Goal: Information Seeking & Learning: Learn about a topic

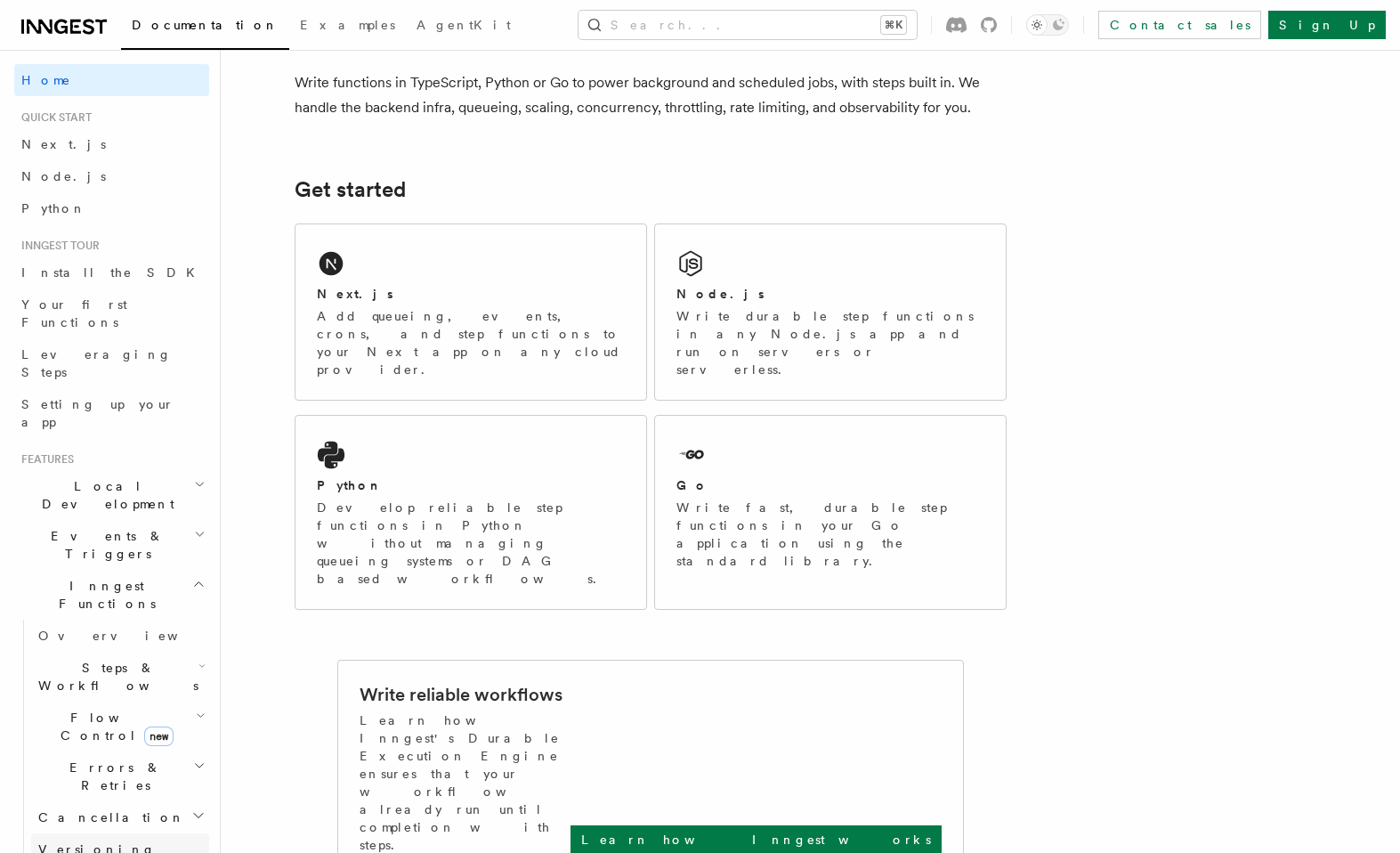
scroll to position [151, 0]
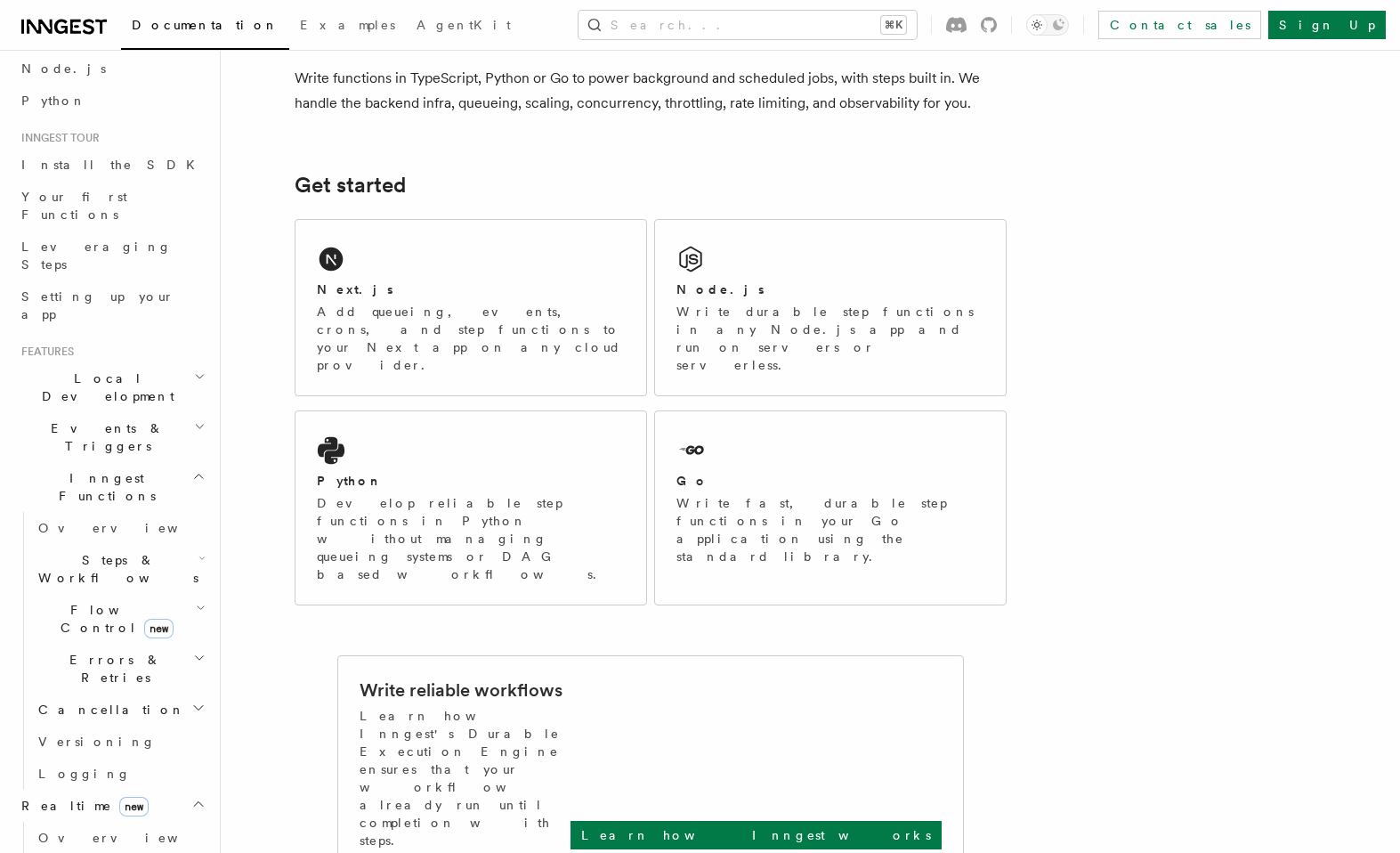
scroll to position [146, 0]
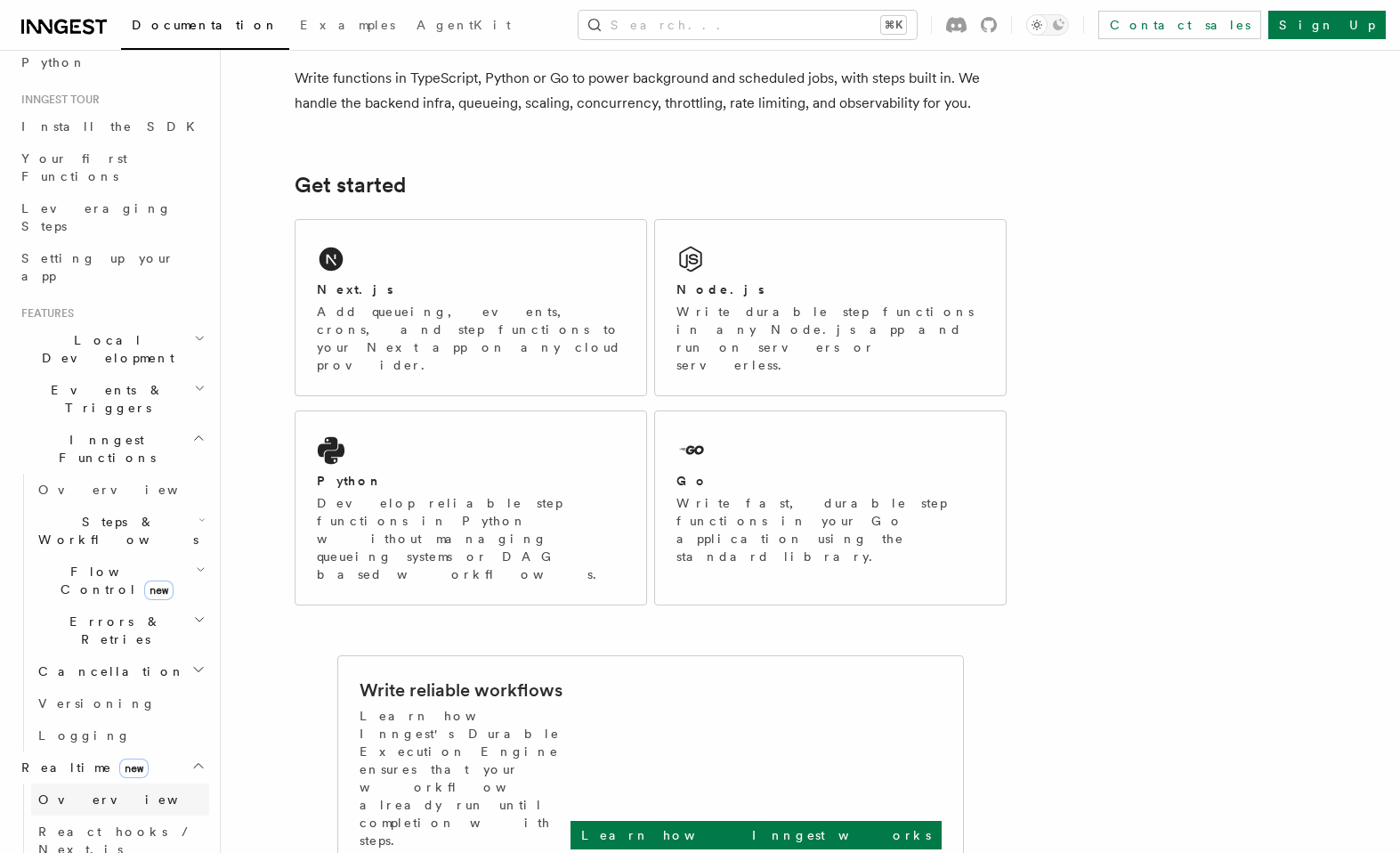
click at [112, 784] on link "Overview" at bounding box center [121, 800] width 178 height 32
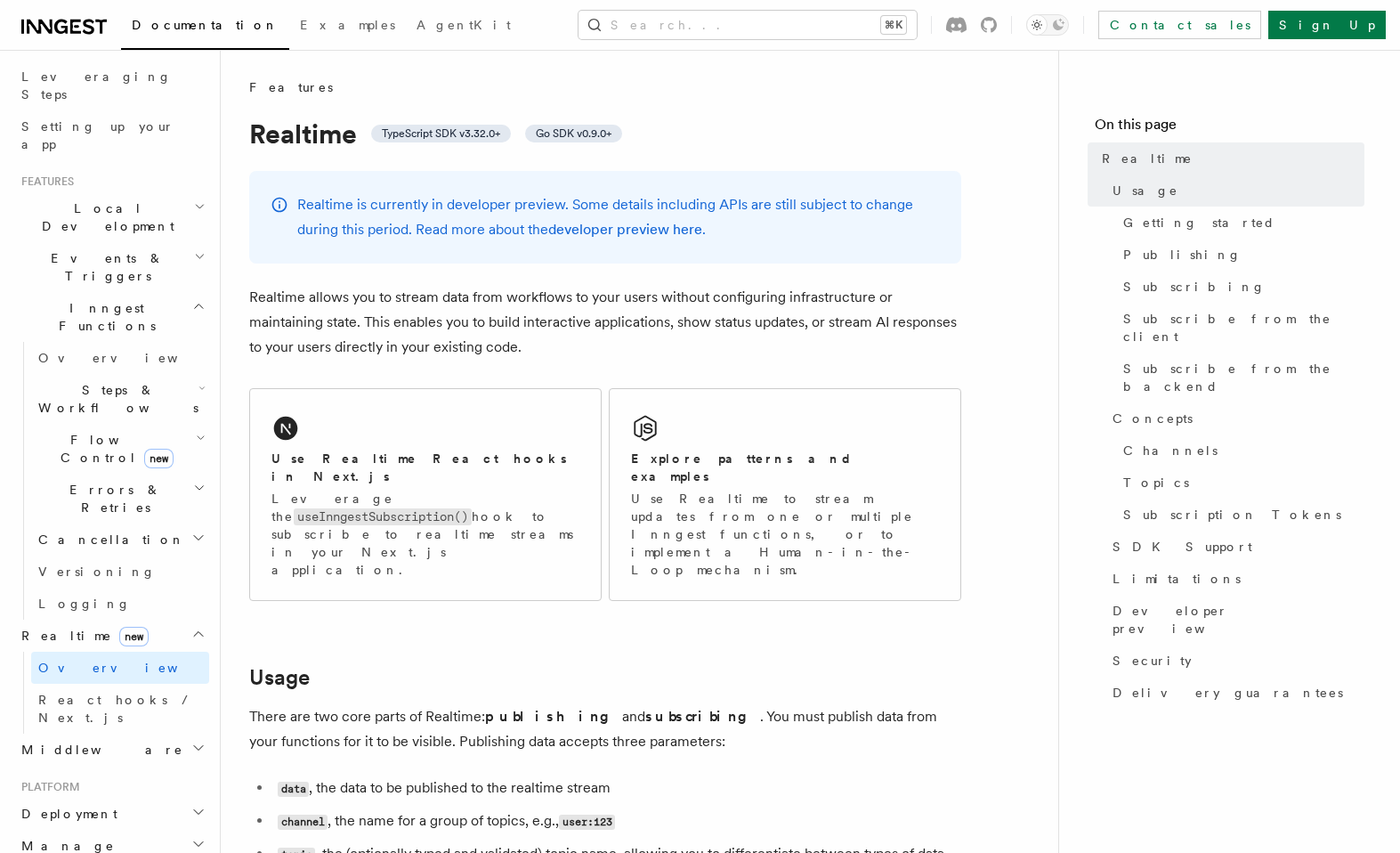
scroll to position [293, 0]
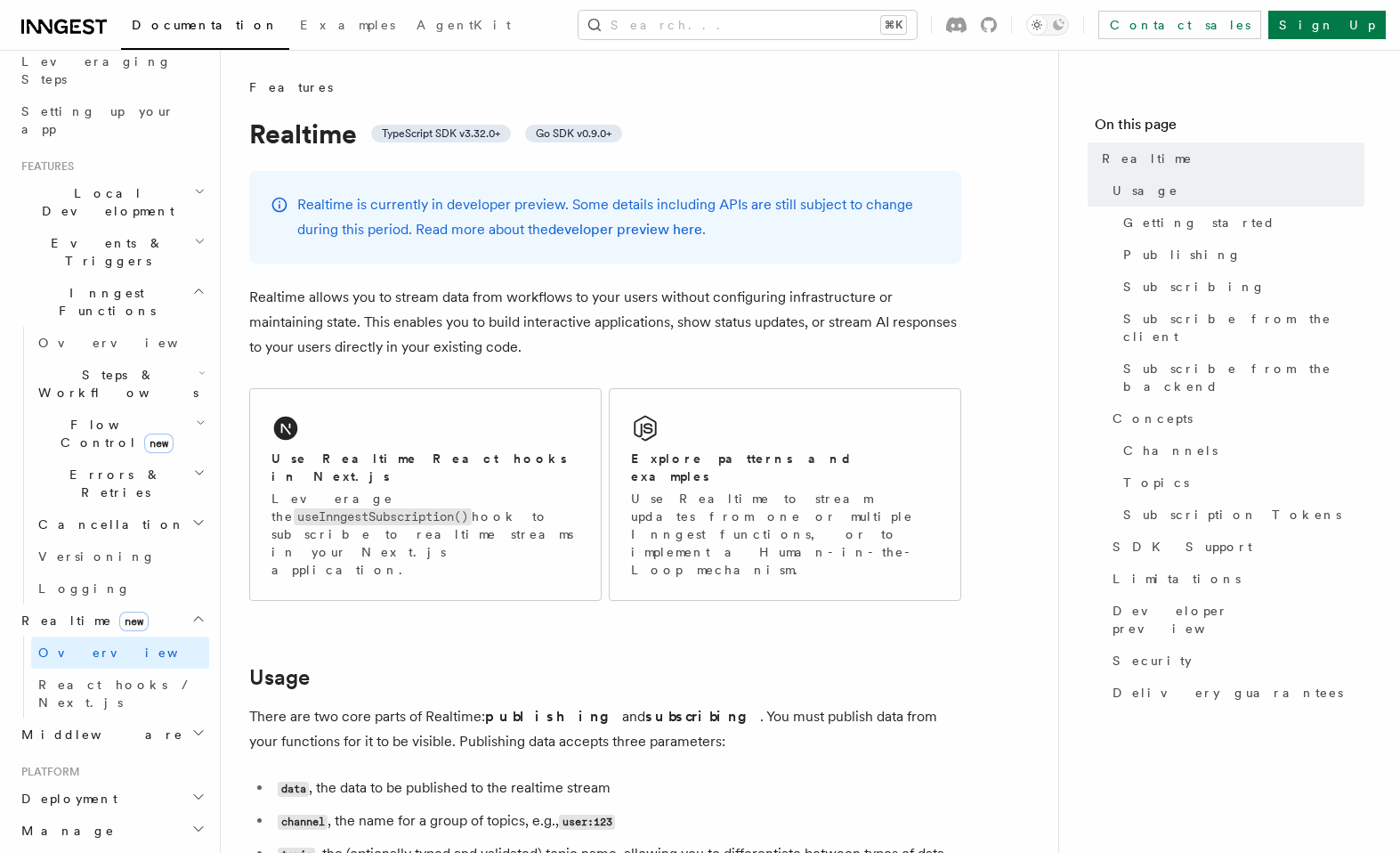
click at [101, 847] on h2 "Monitor" at bounding box center [112, 863] width 195 height 32
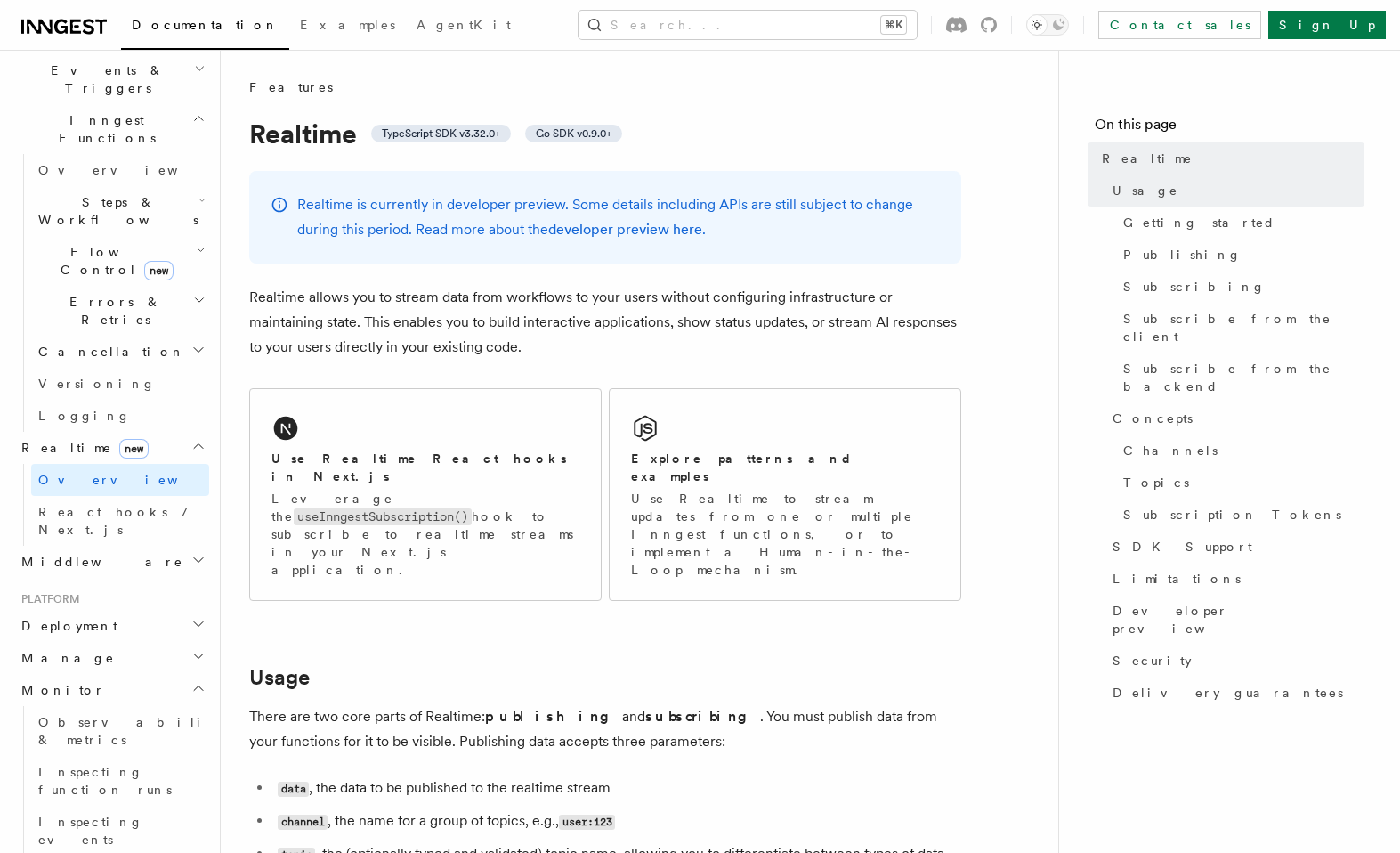
scroll to position [467, 0]
click at [104, 714] on span "Observability & metrics" at bounding box center [131, 730] width 184 height 32
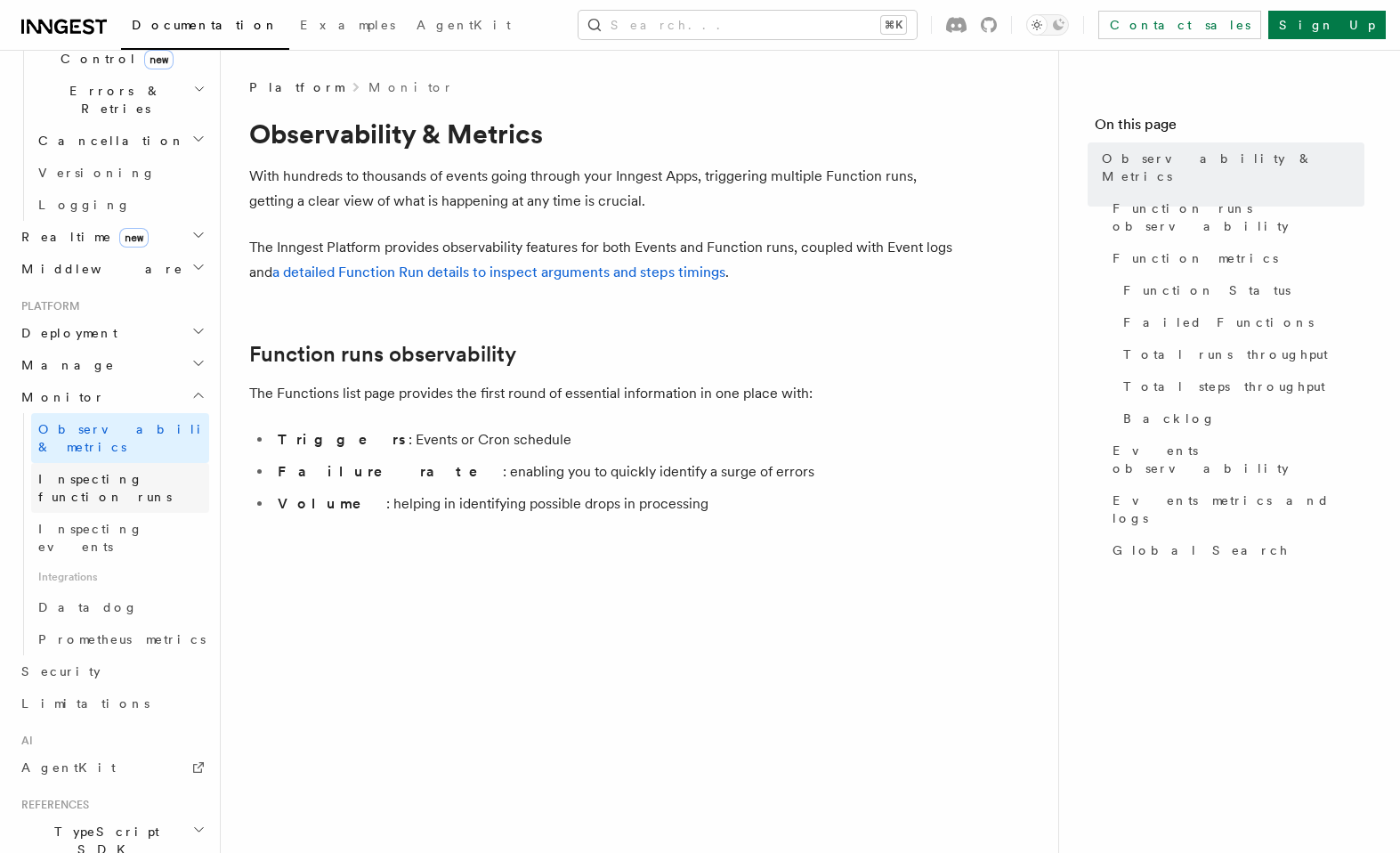
scroll to position [678, 0]
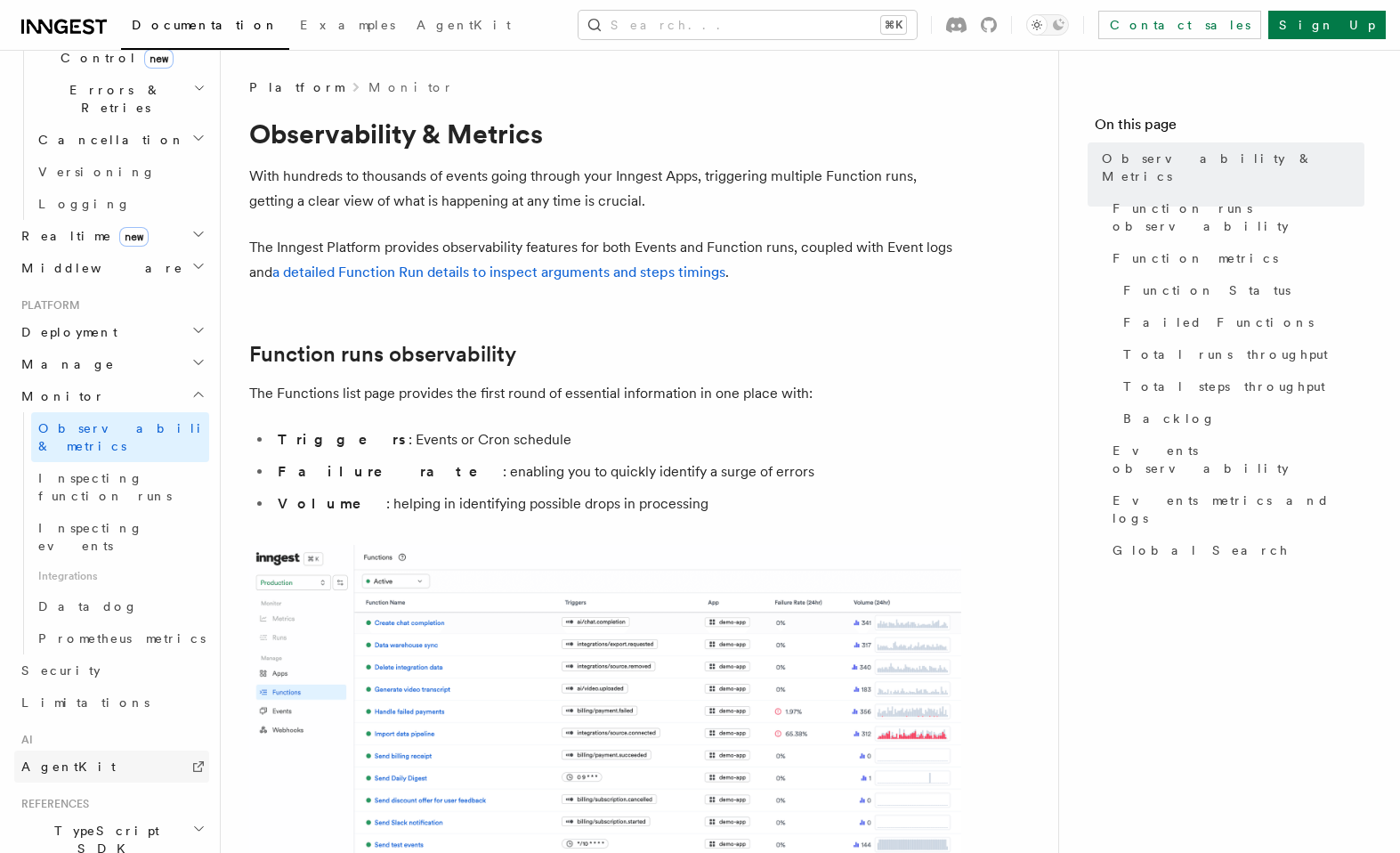
click at [108, 751] on link "AgentKit" at bounding box center [112, 767] width 195 height 32
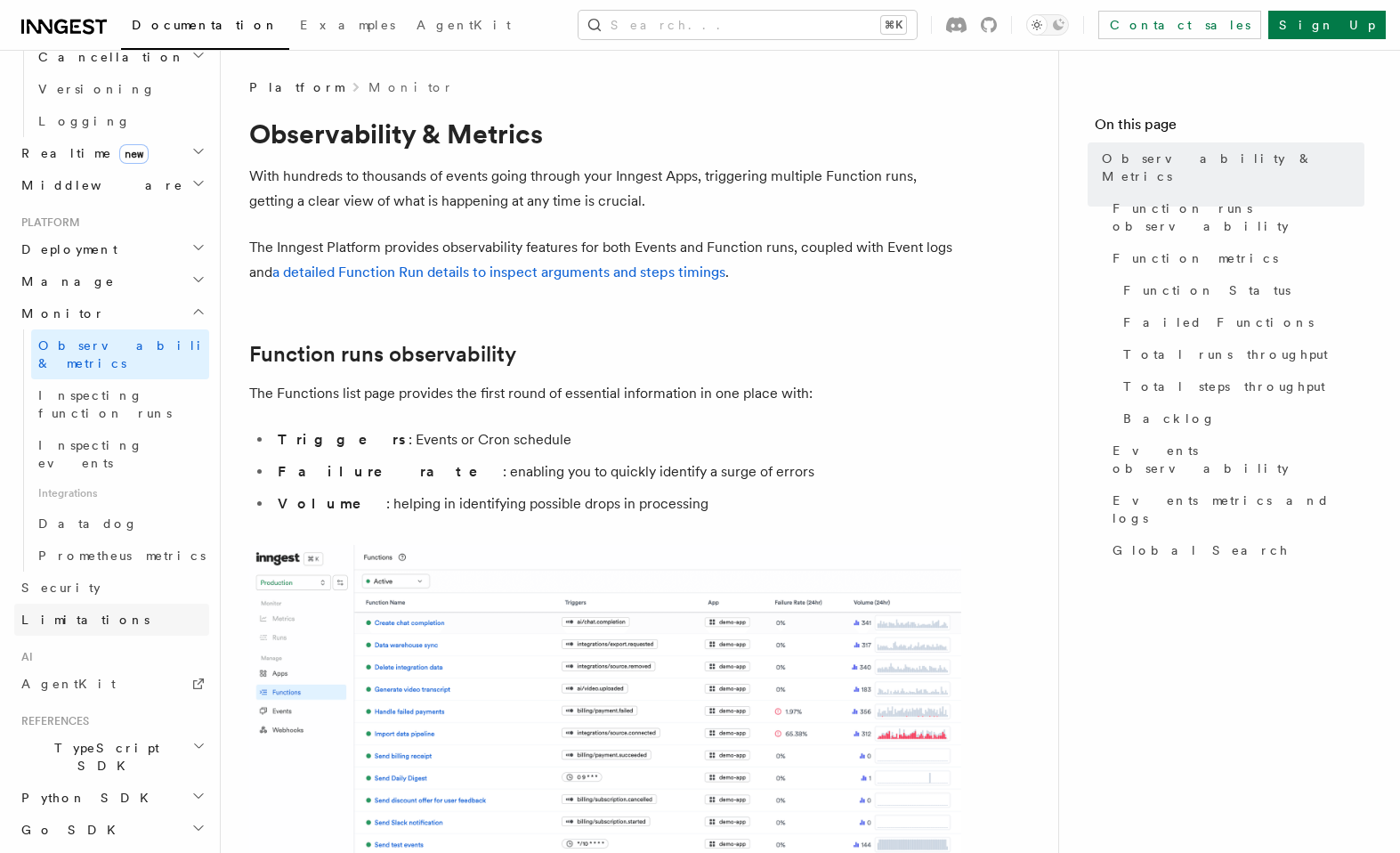
click at [134, 603] on link "Limitations" at bounding box center [112, 620] width 195 height 32
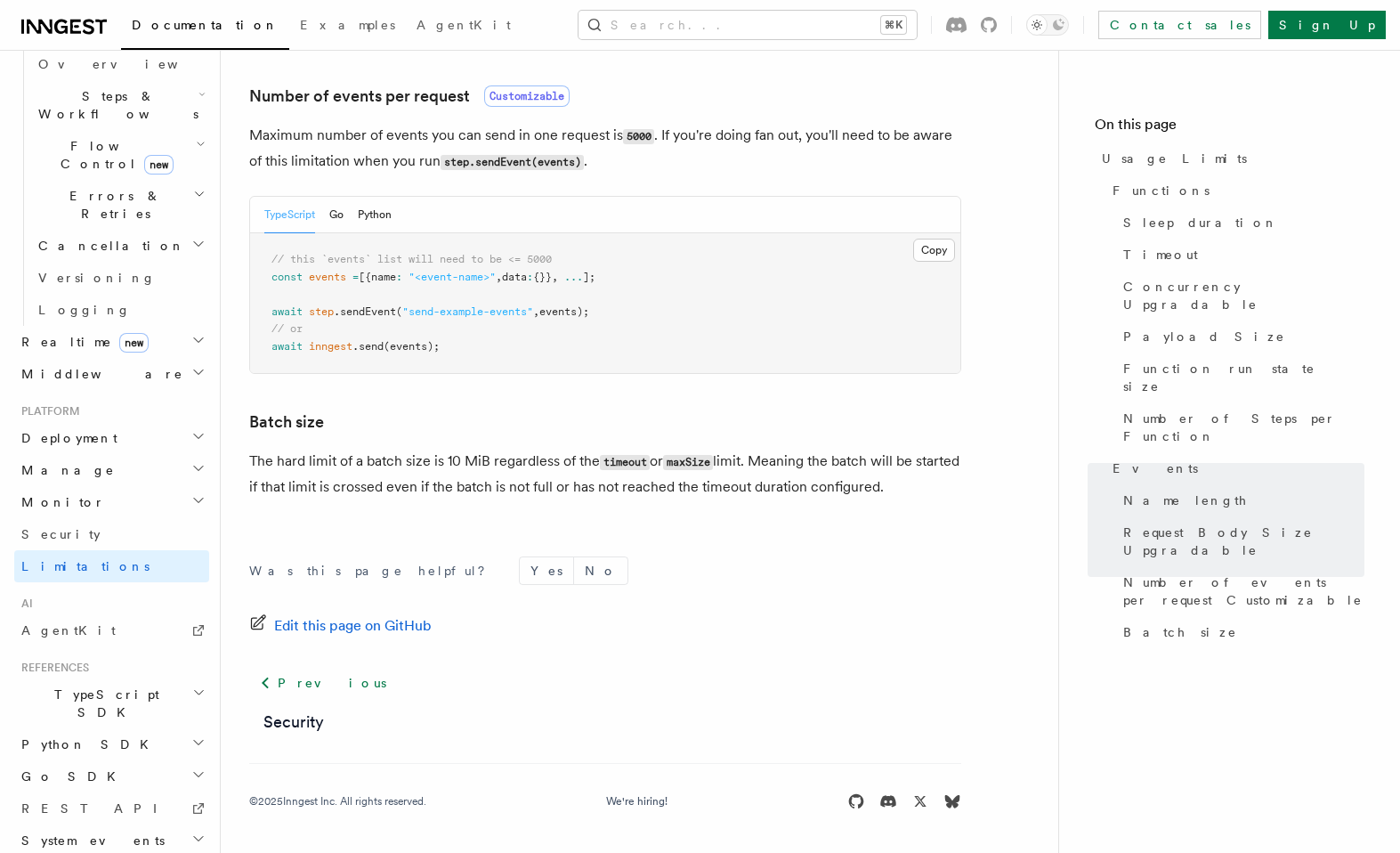
scroll to position [1674, 0]
click at [178, 519] on link "Security" at bounding box center [112, 535] width 195 height 32
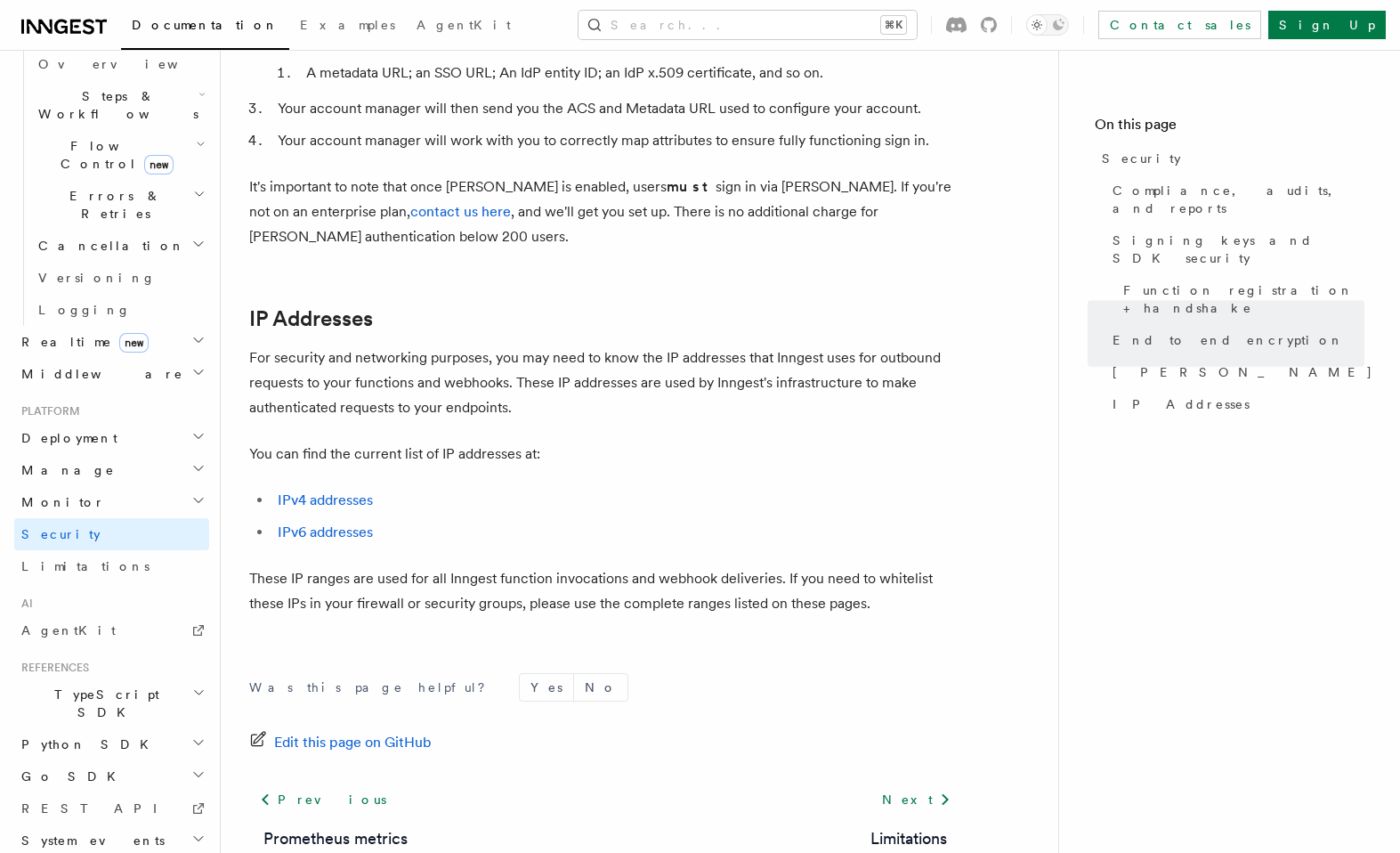
scroll to position [2215, 0]
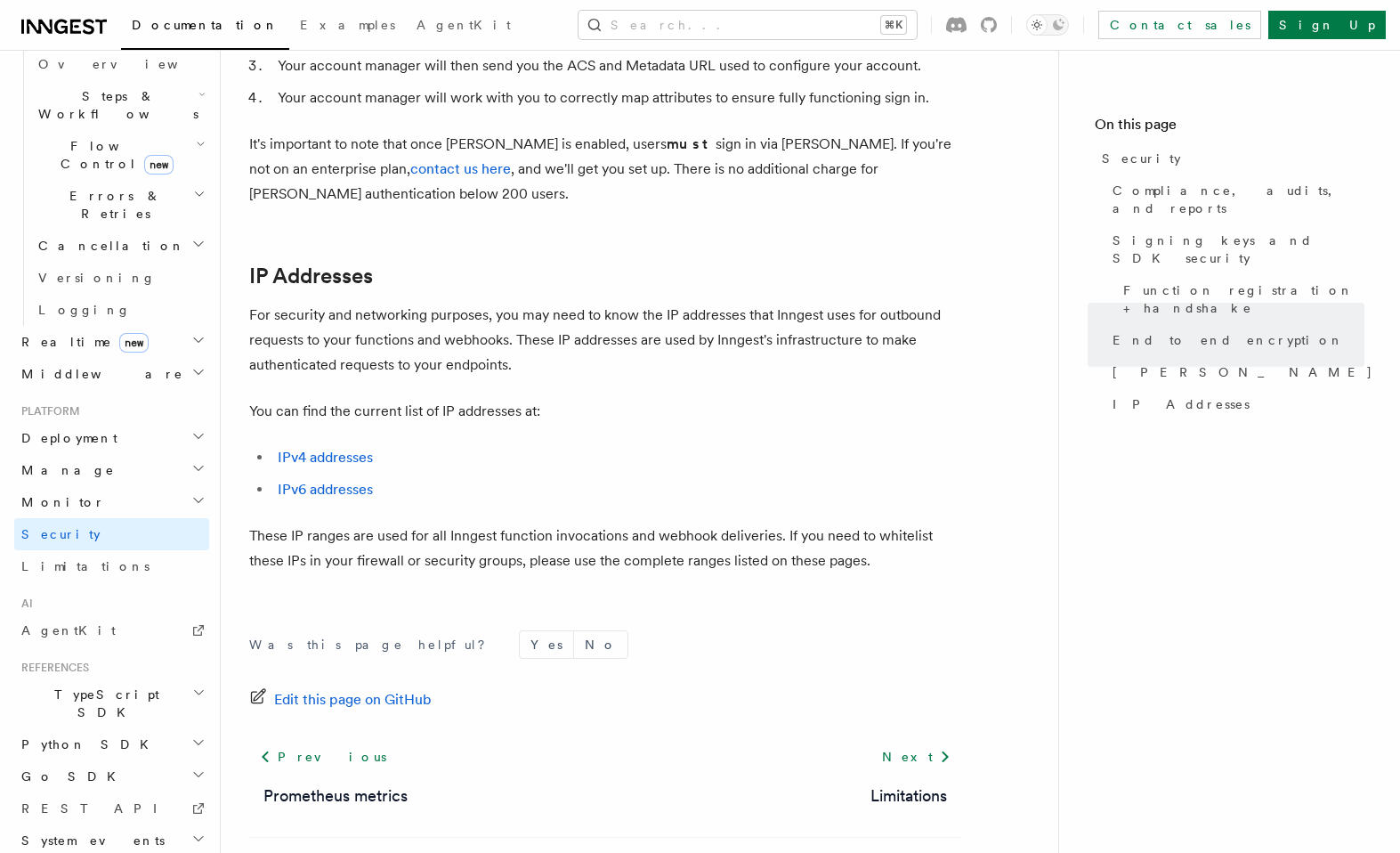
click at [185, 454] on h2 "Manage" at bounding box center [112, 470] width 195 height 32
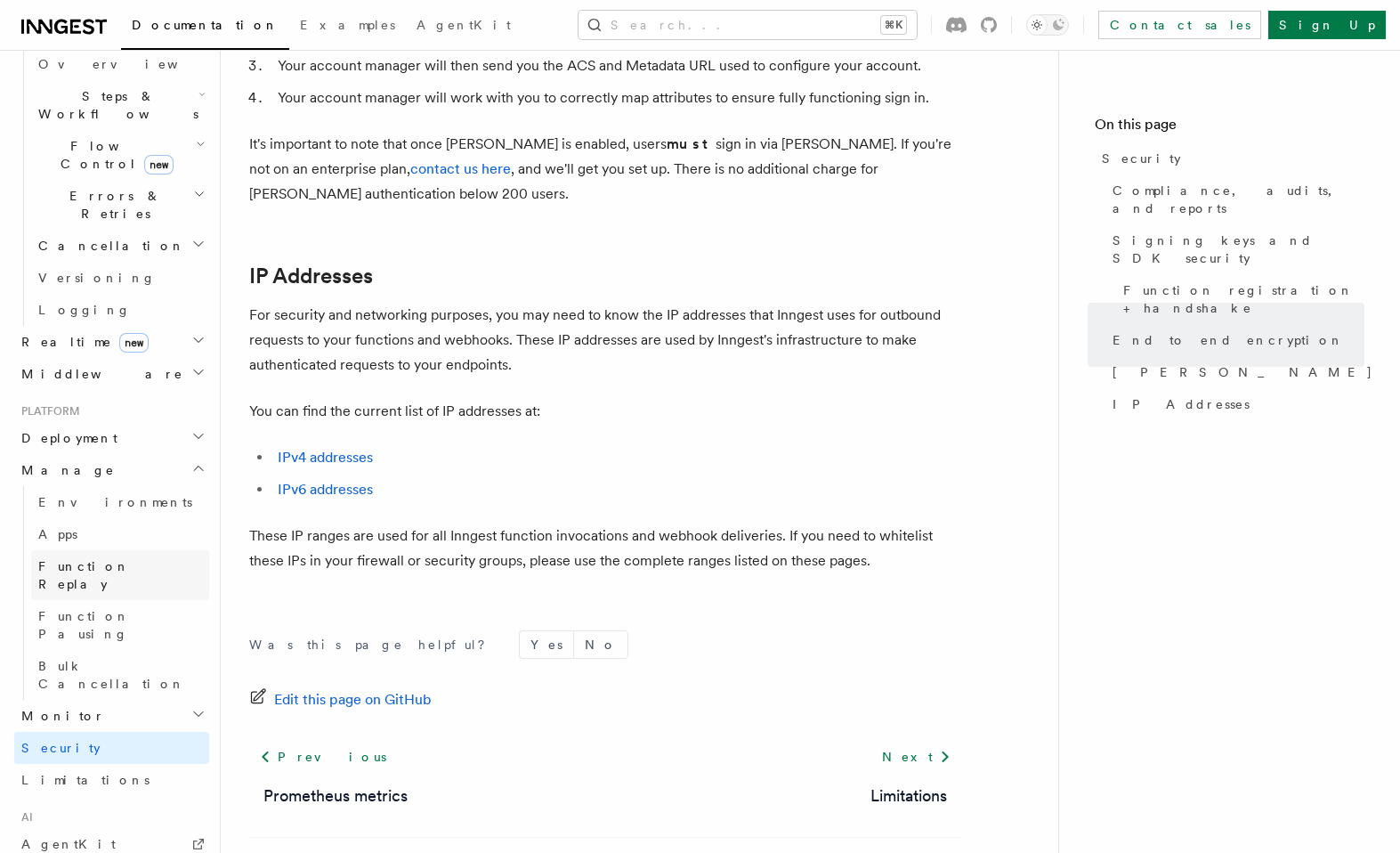
click at [109, 559] on span "Function Replay" at bounding box center [85, 576] width 92 height 32
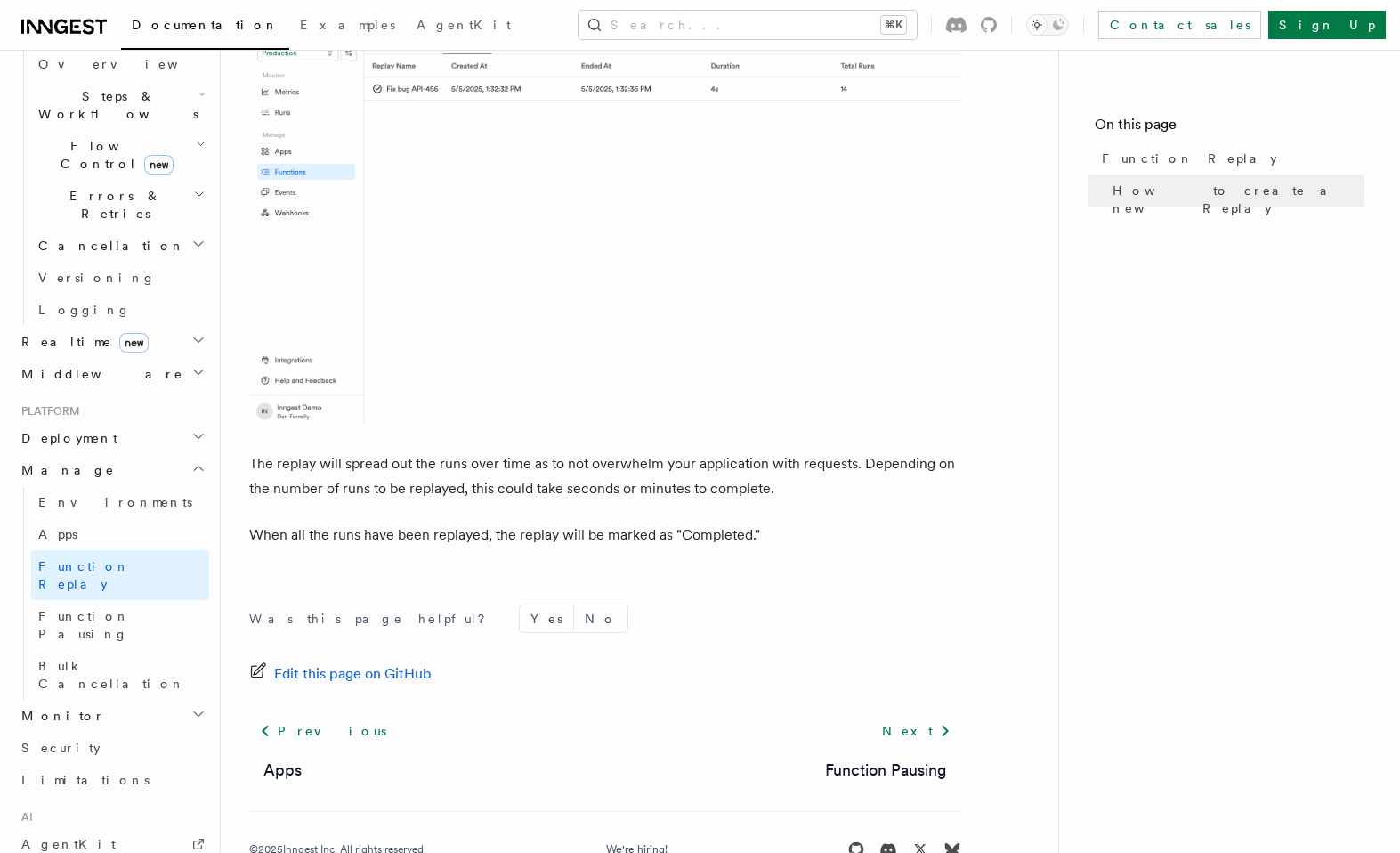
scroll to position [2919, 0]
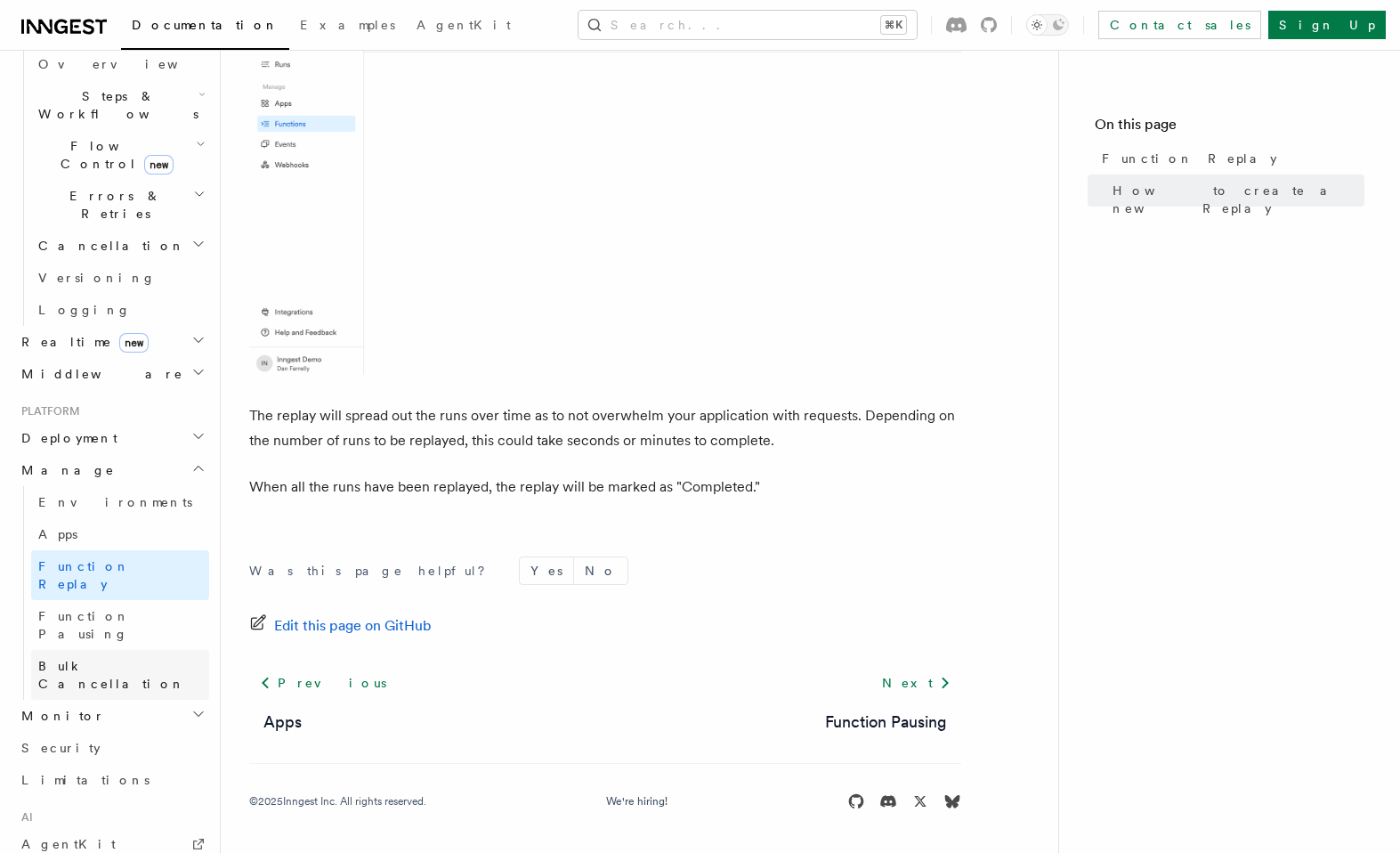
click at [131, 659] on span "Bulk Cancellation" at bounding box center [112, 676] width 147 height 32
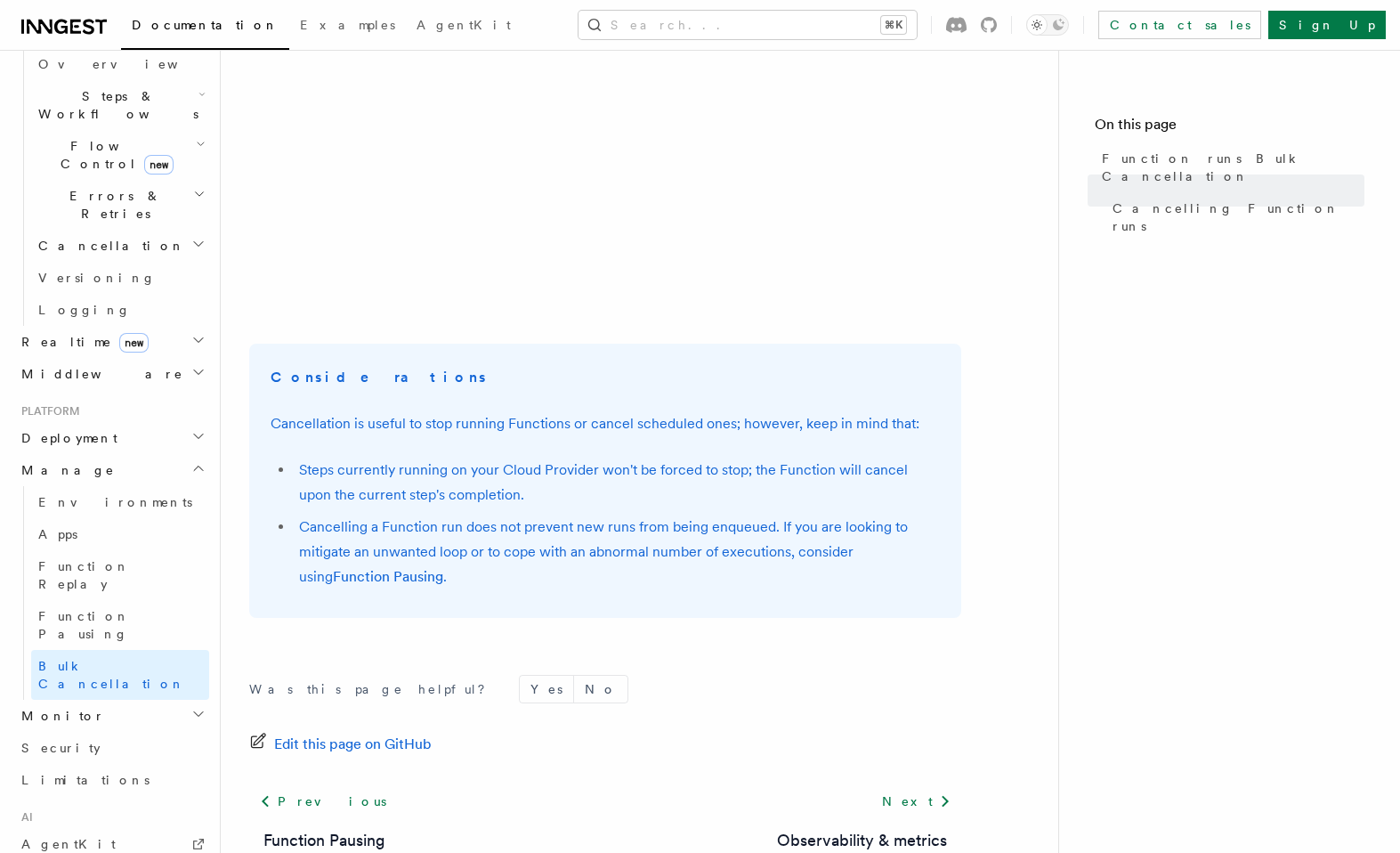
scroll to position [2075, 0]
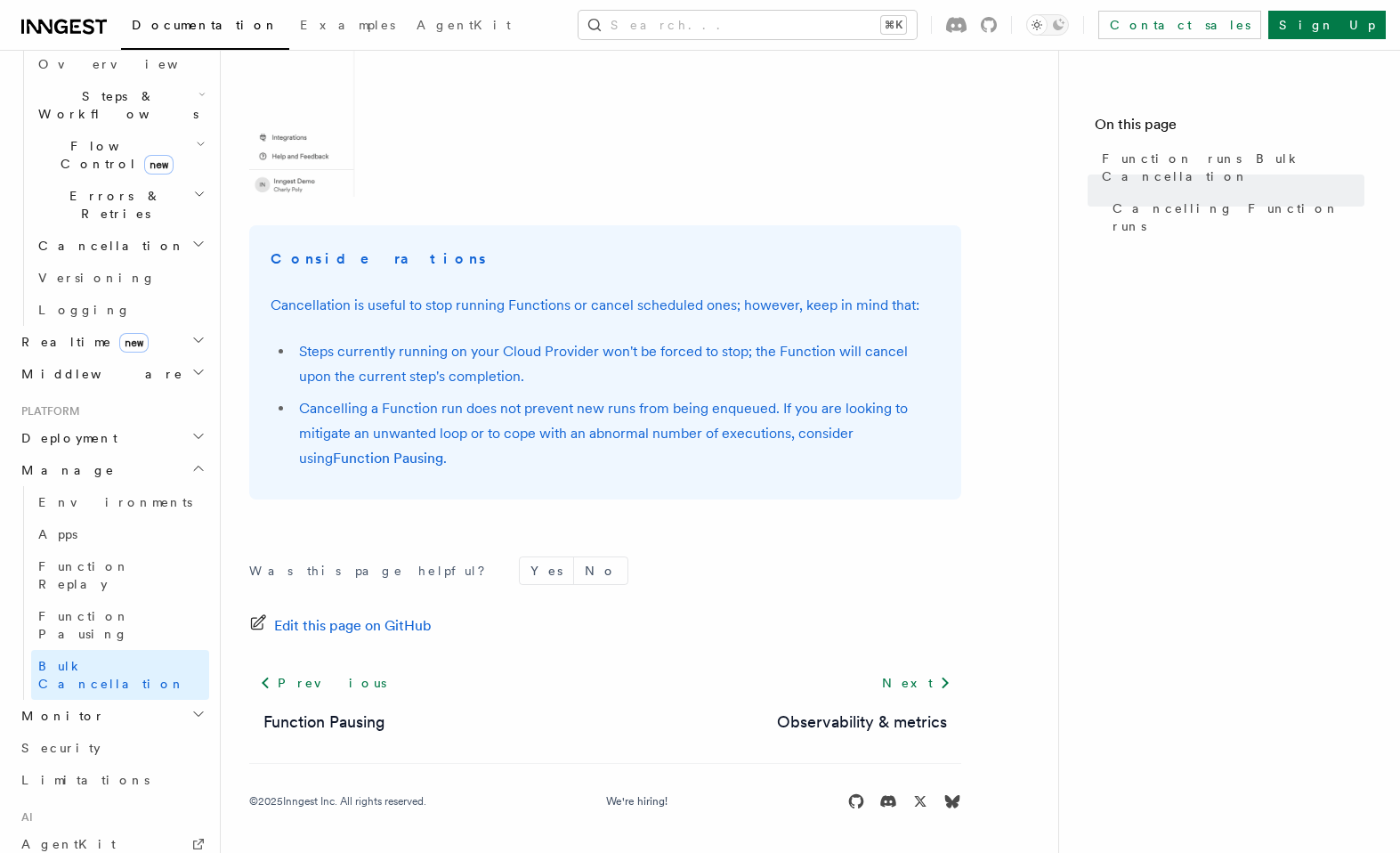
click at [127, 358] on h2 "Middleware" at bounding box center [112, 375] width 195 height 32
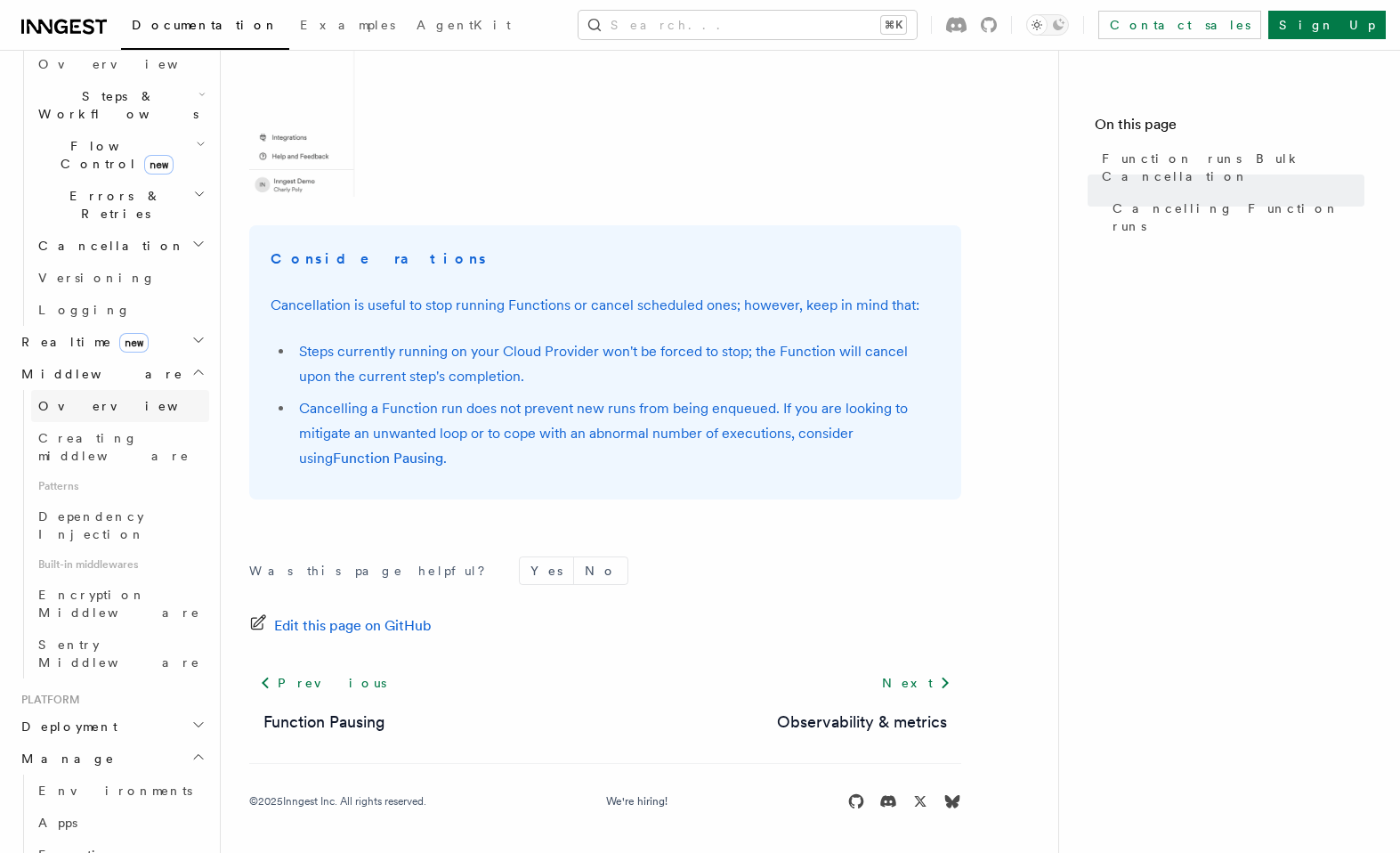
click at [95, 390] on link "Overview" at bounding box center [121, 406] width 178 height 32
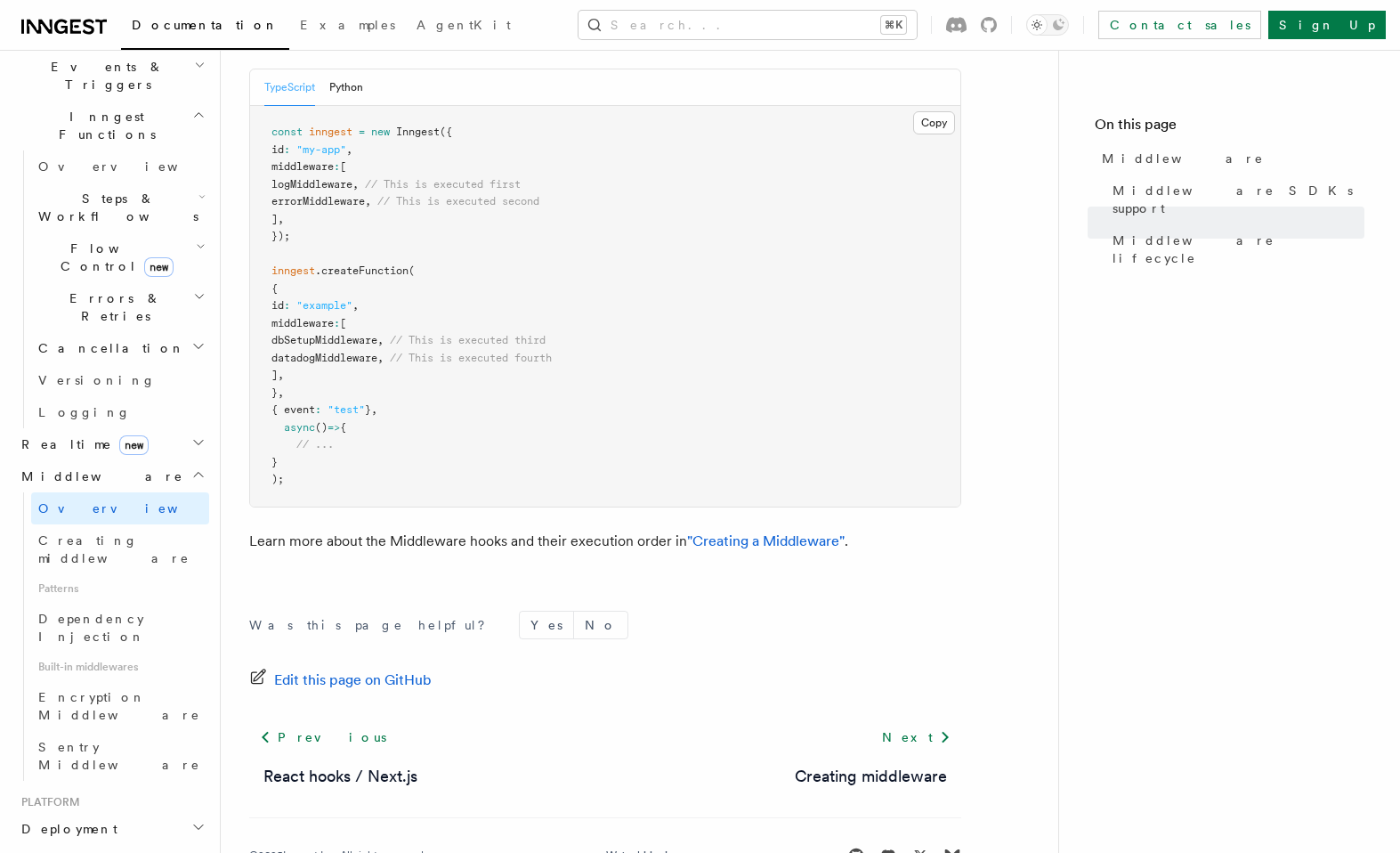
scroll to position [448, 0]
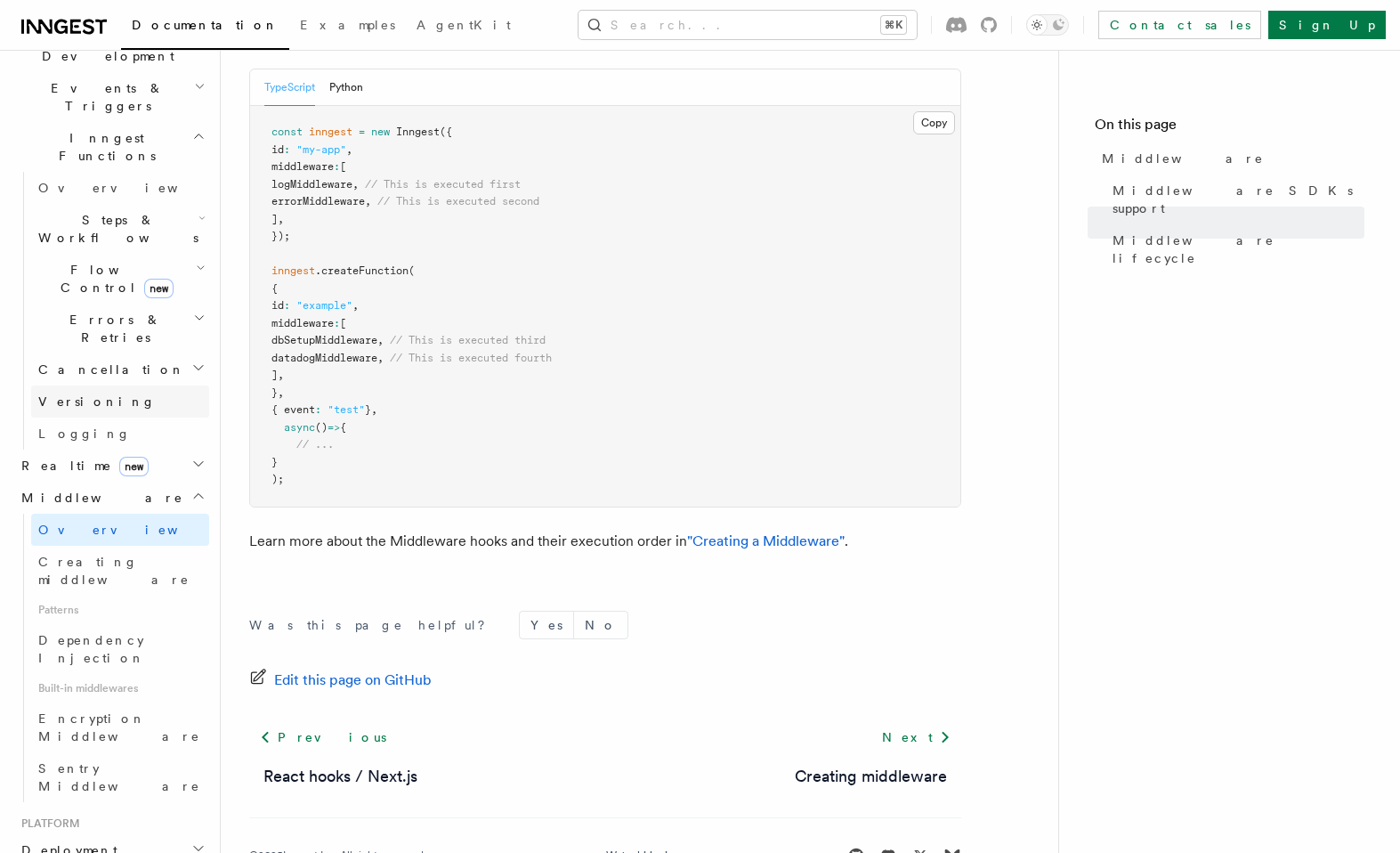
click at [116, 386] on link "Versioning" at bounding box center [121, 402] width 178 height 32
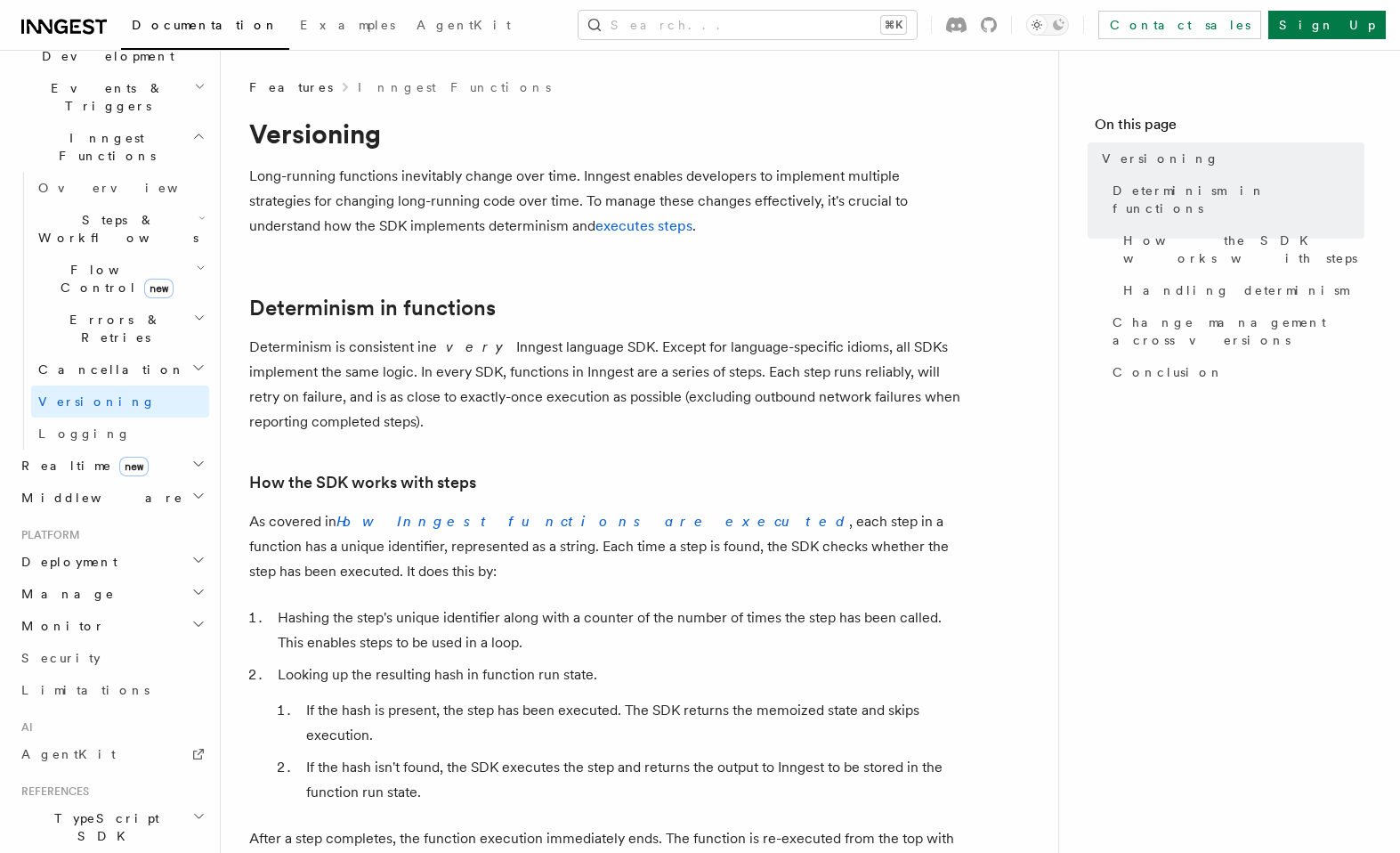
click at [70, 261] on span "Flow Control new" at bounding box center [113, 279] width 165 height 36
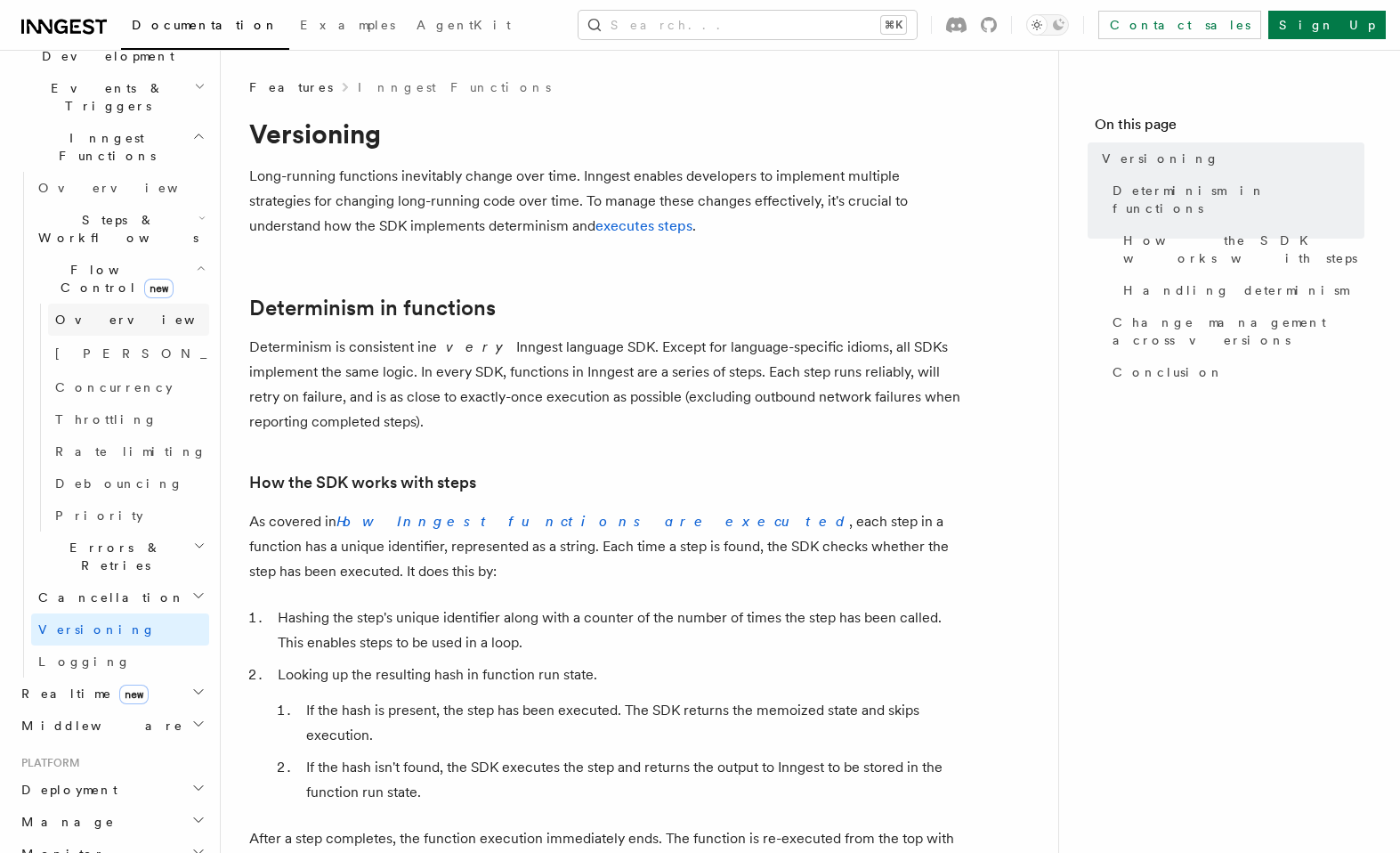
click at [77, 304] on link "Overview" at bounding box center [128, 320] width 161 height 32
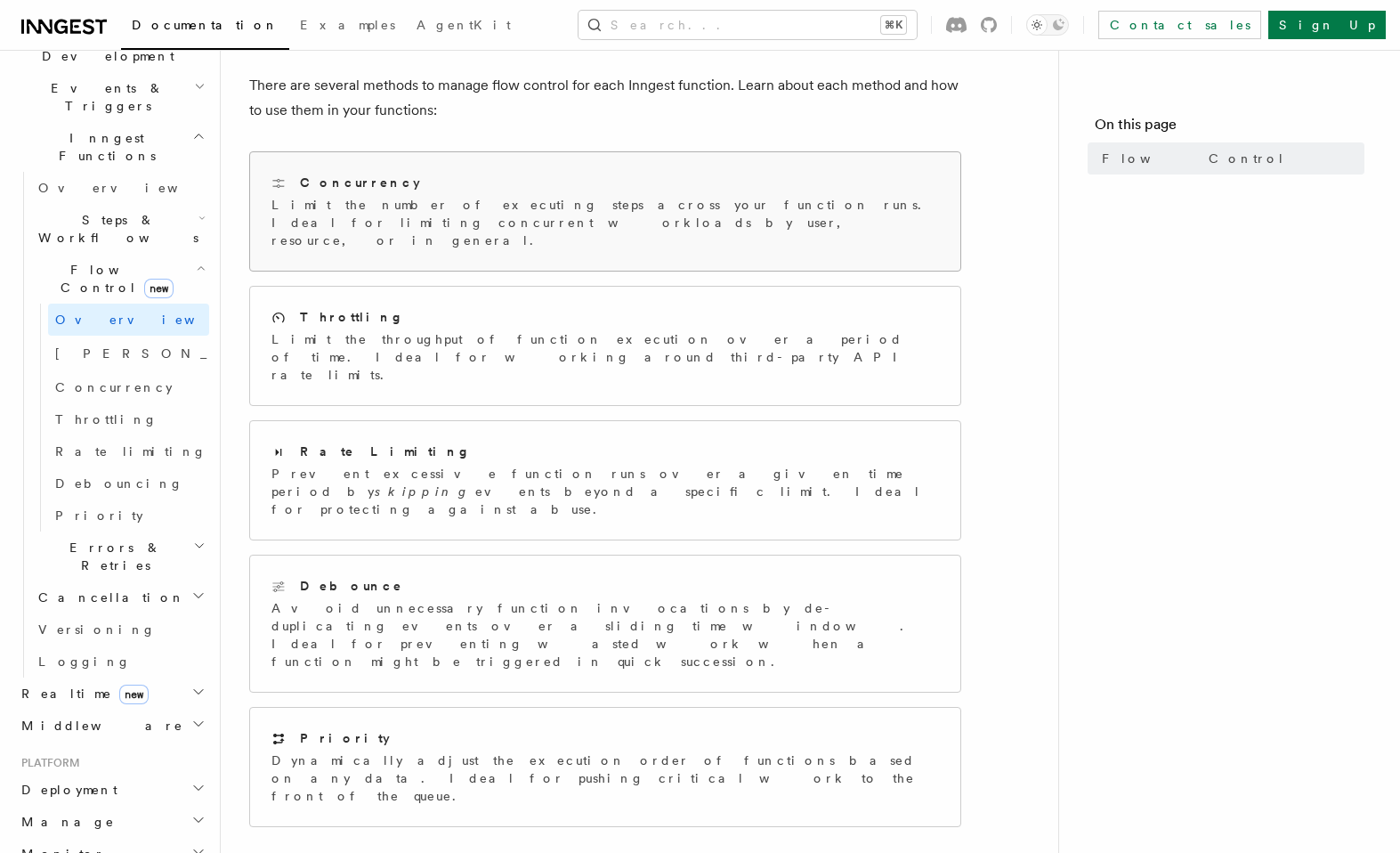
scroll to position [197, 0]
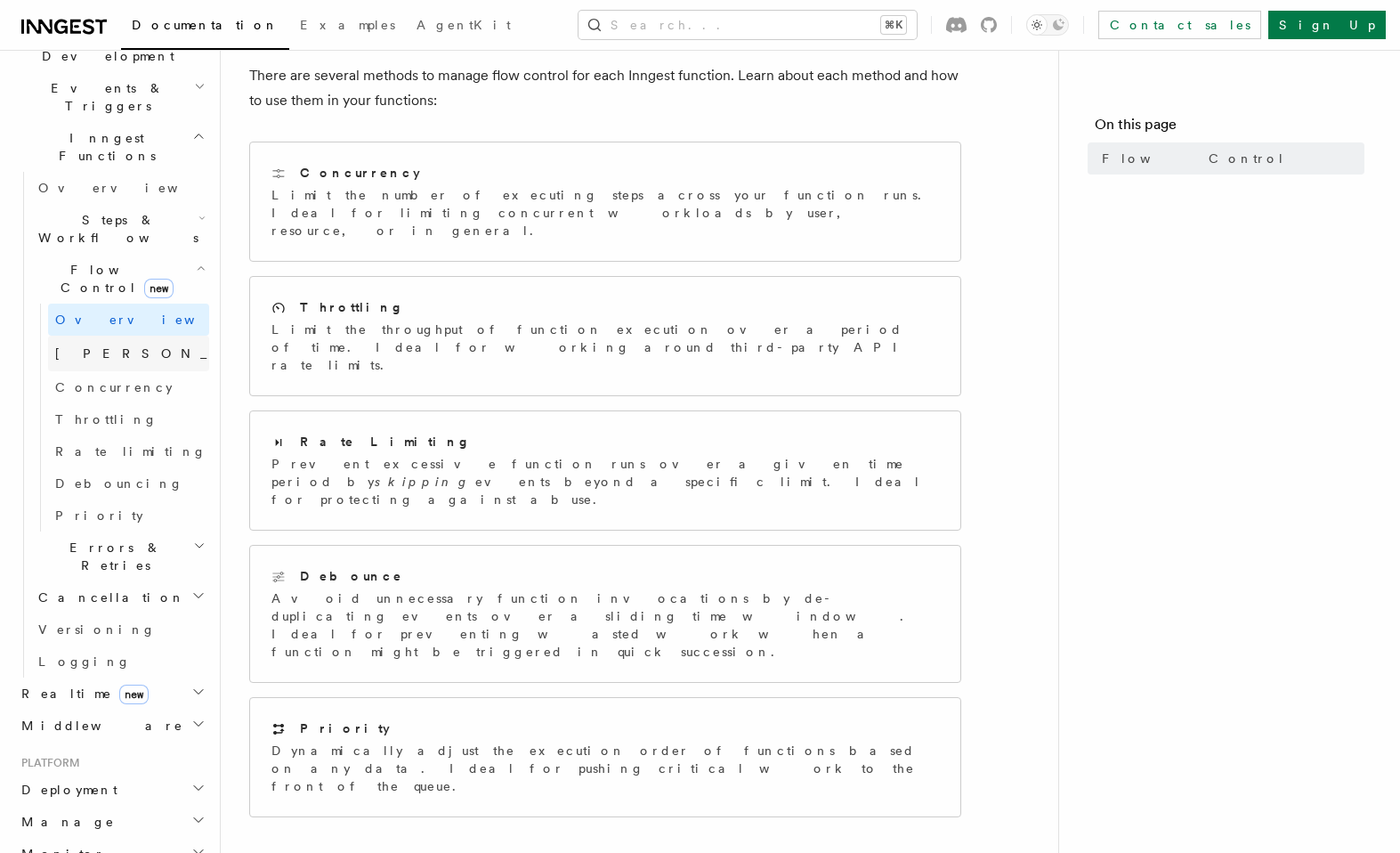
click at [104, 347] on span "[PERSON_NAME]" at bounding box center [185, 354] width 261 height 14
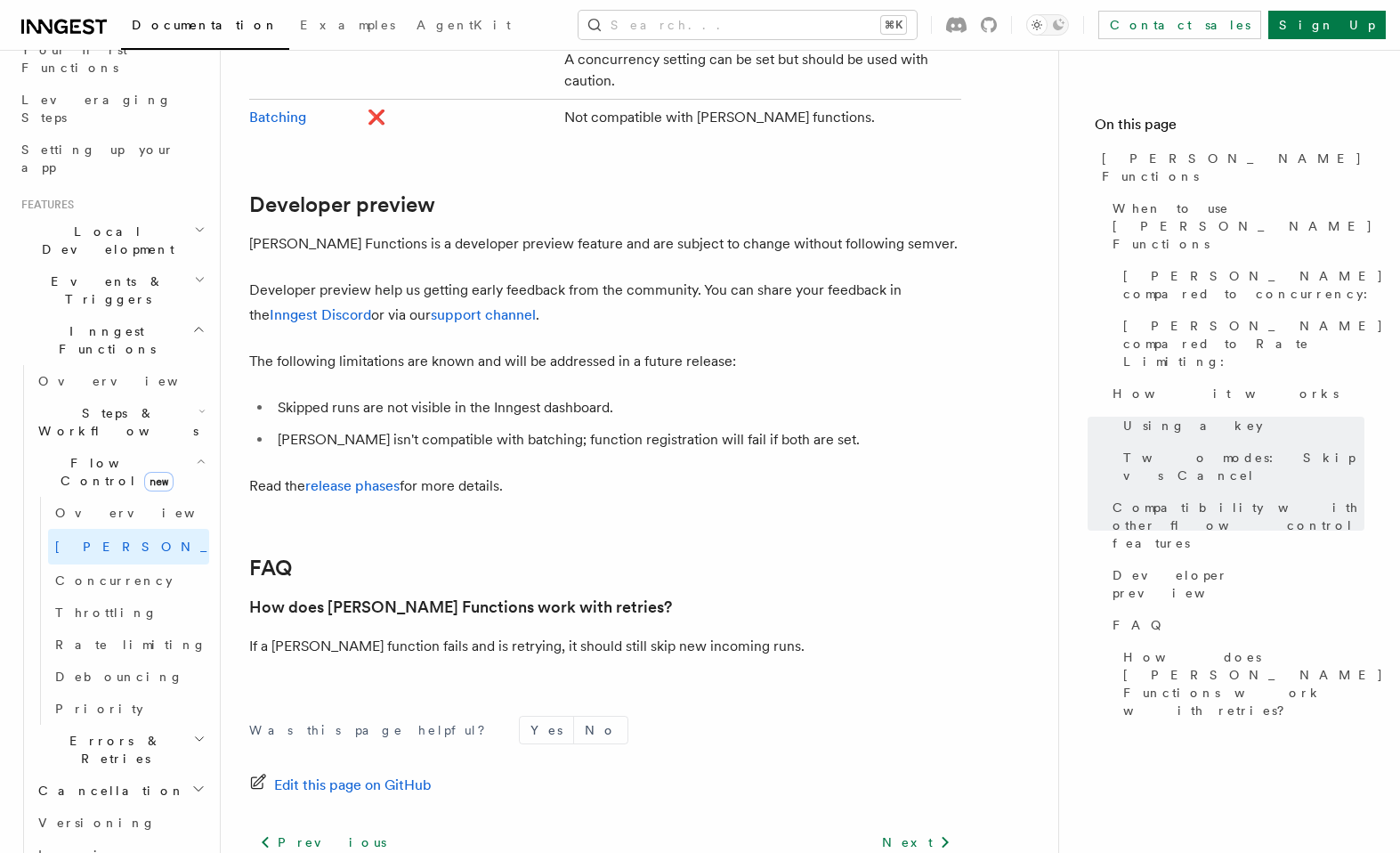
scroll to position [246, 0]
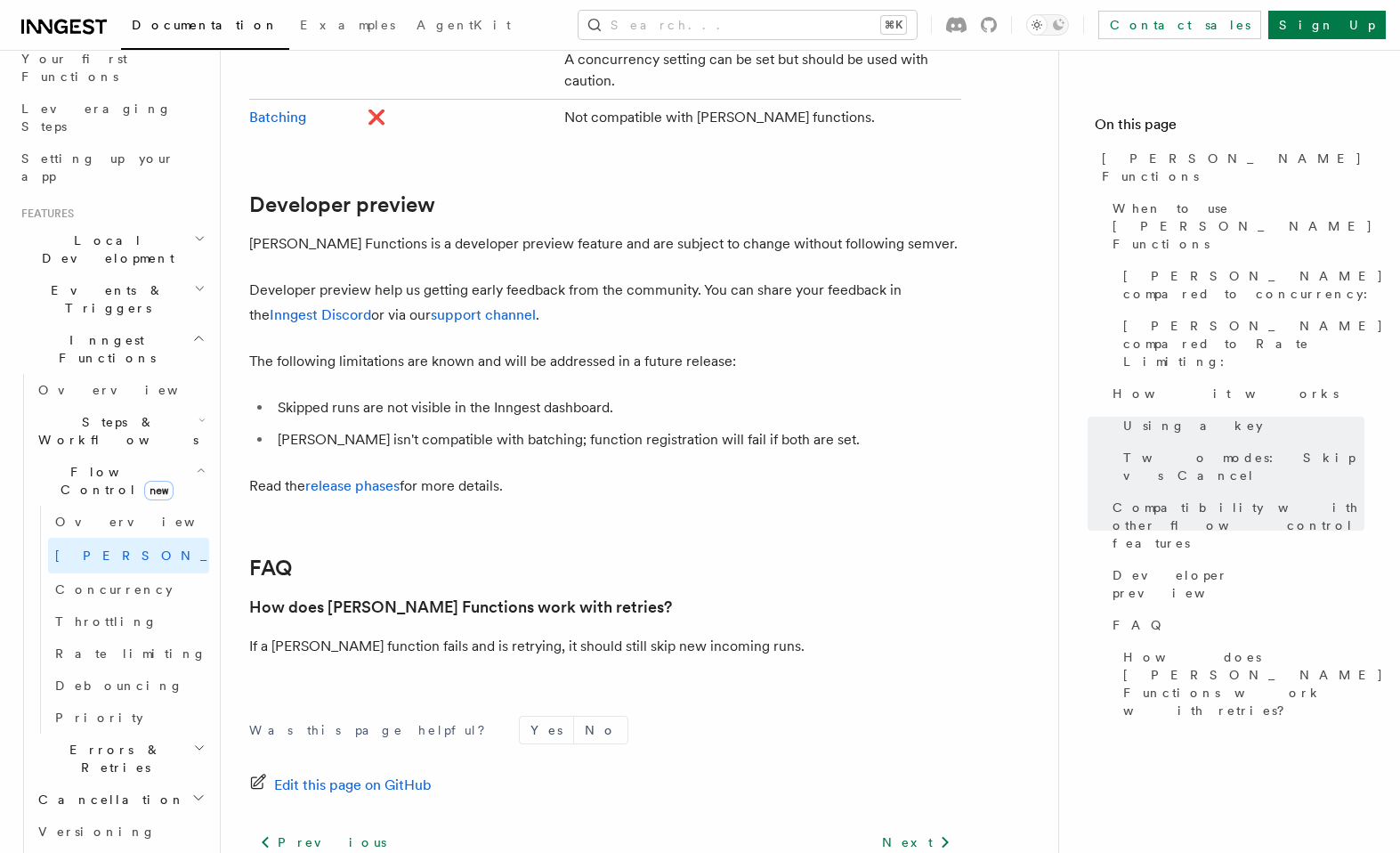
click at [94, 281] on span "Events & Triggers" at bounding box center [104, 299] width 180 height 36
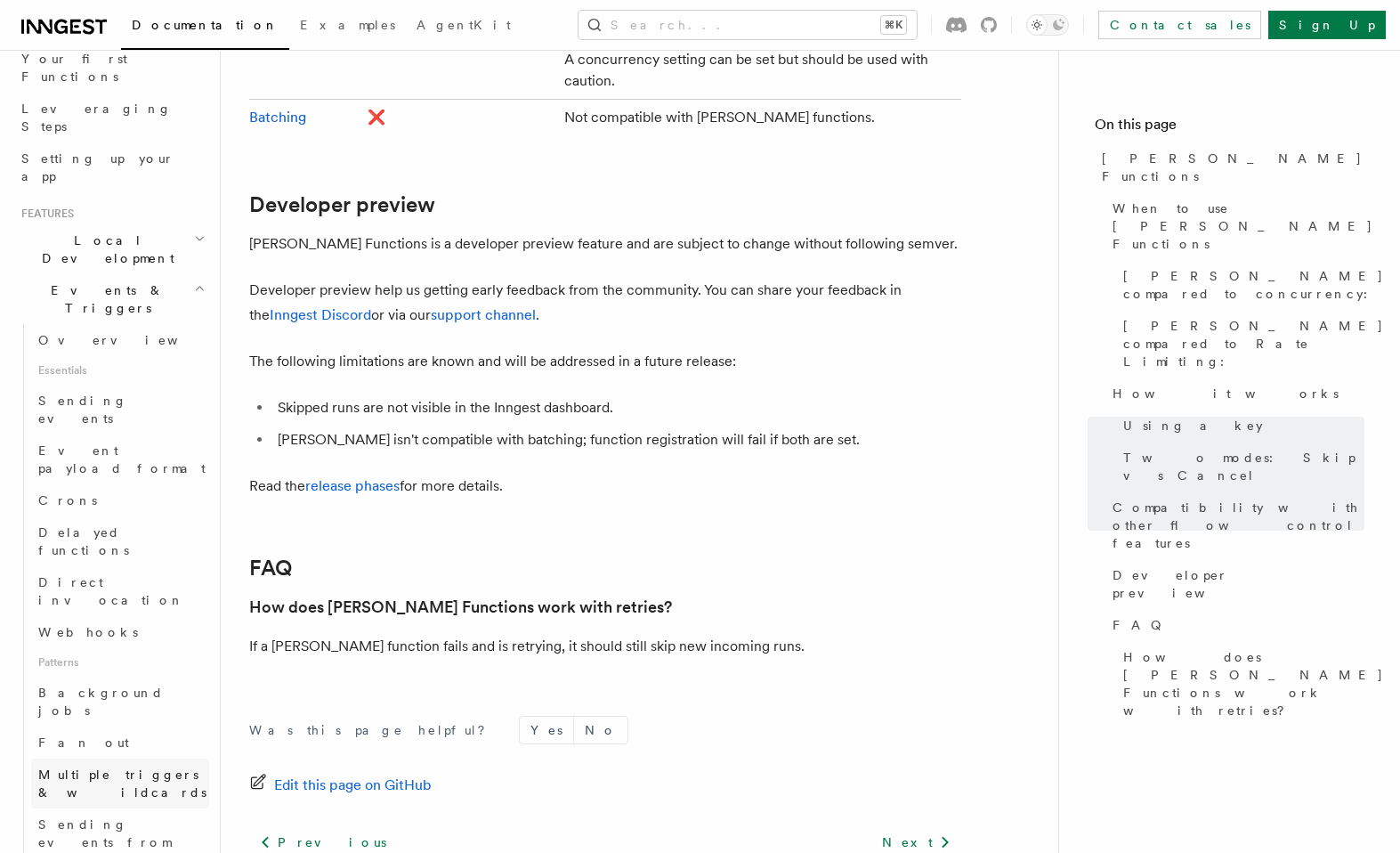
click at [101, 767] on span "Multiple triggers & wildcards" at bounding box center [122, 784] width 168 height 32
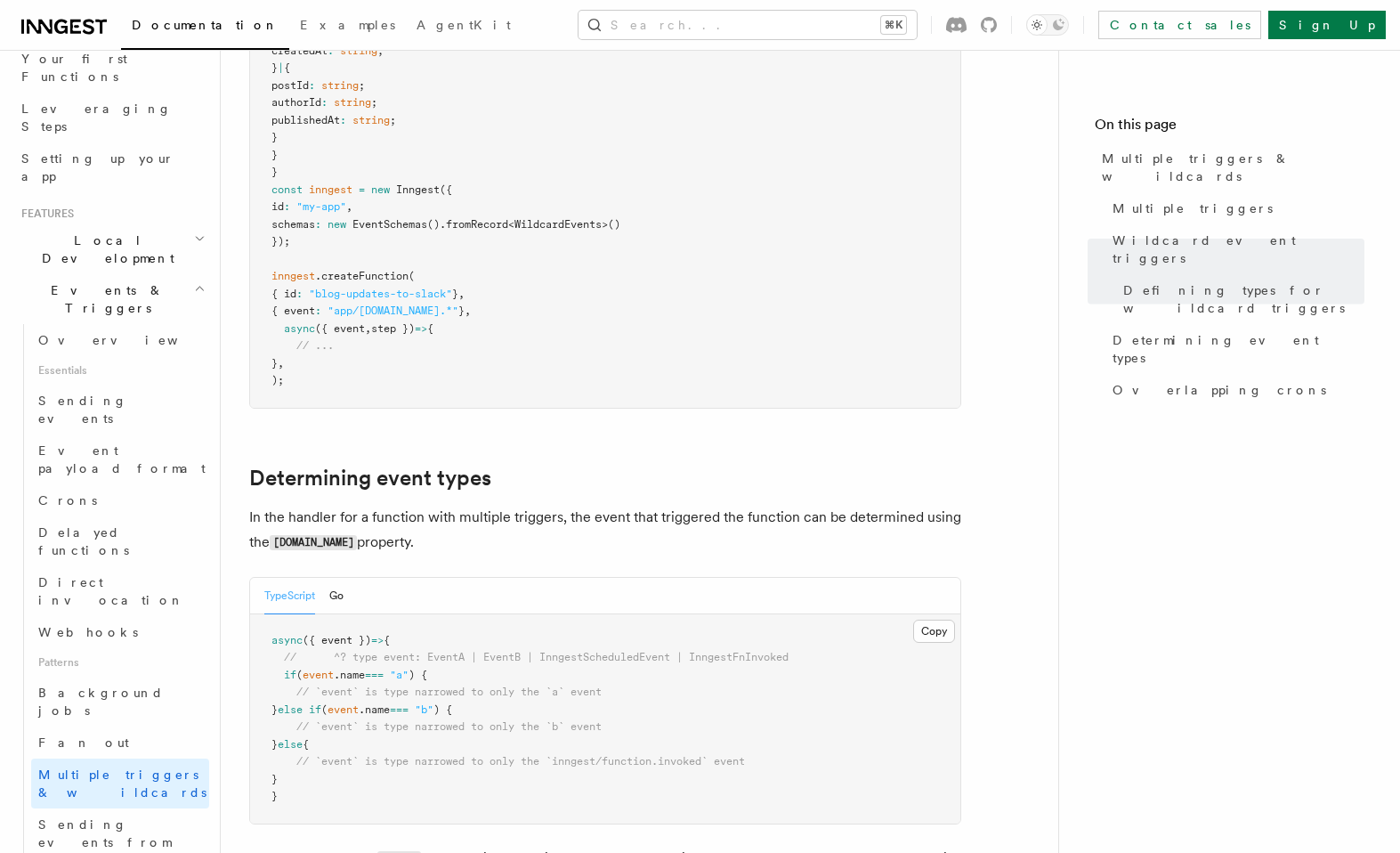
scroll to position [1348, 0]
